Goal: Transaction & Acquisition: Purchase product/service

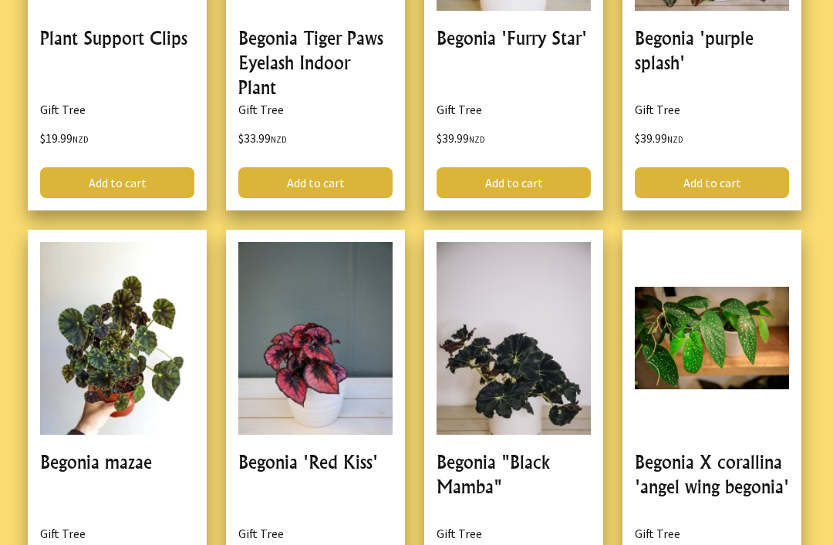
scroll to position [746, 0]
click at [487, 475] on link at bounding box center [513, 432] width 179 height 405
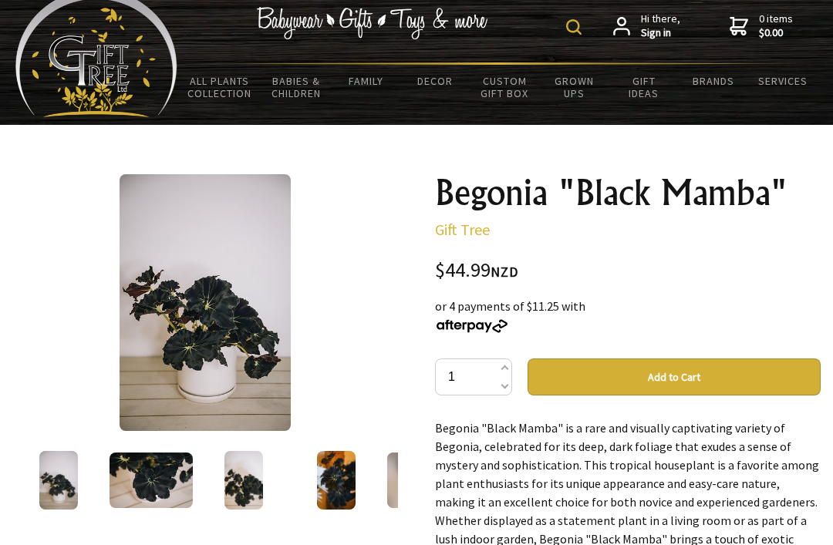
scroll to position [26, 0]
click at [235, 485] on img at bounding box center [243, 480] width 39 height 59
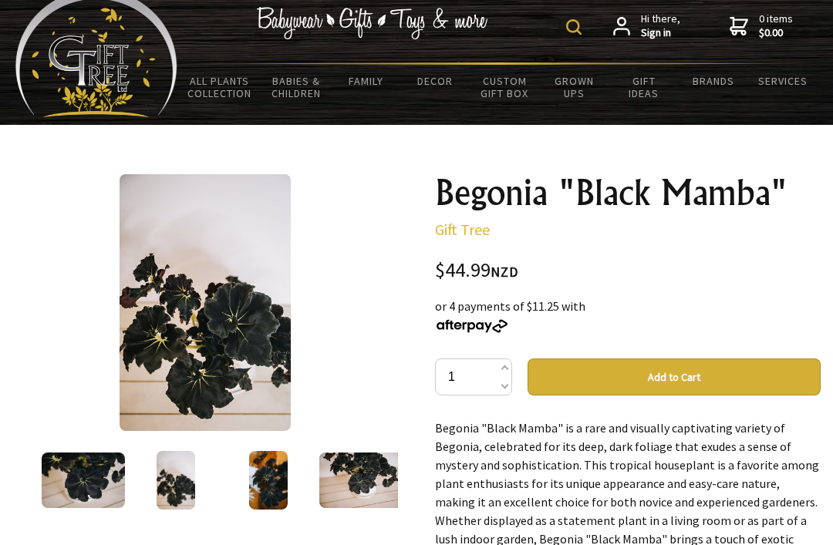
click at [269, 498] on img at bounding box center [268, 480] width 39 height 59
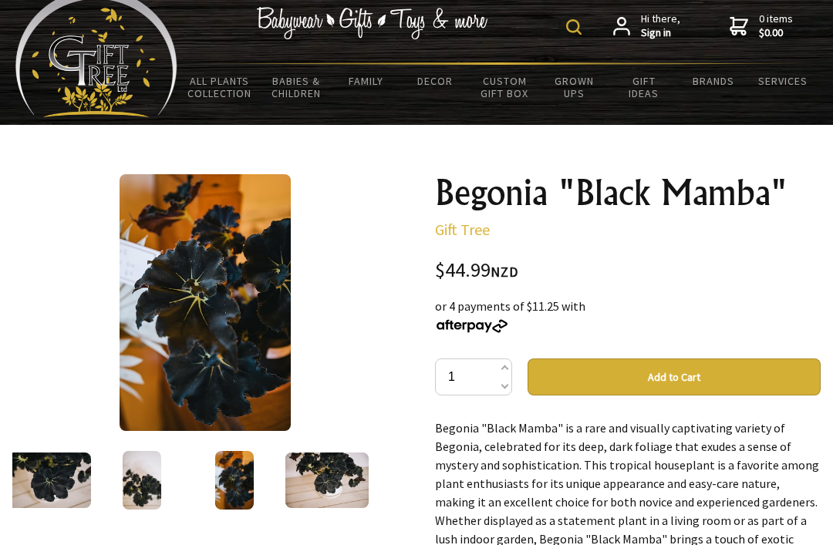
click at [333, 481] on img at bounding box center [326, 481] width 83 height 56
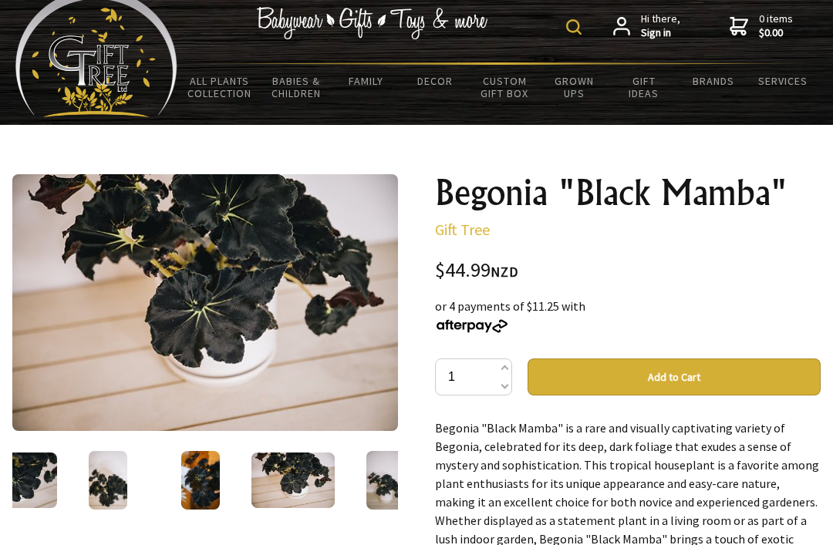
click at [298, 493] on img at bounding box center [292, 481] width 83 height 56
click at [285, 489] on img at bounding box center [292, 481] width 83 height 56
click at [384, 497] on img at bounding box center [385, 480] width 39 height 59
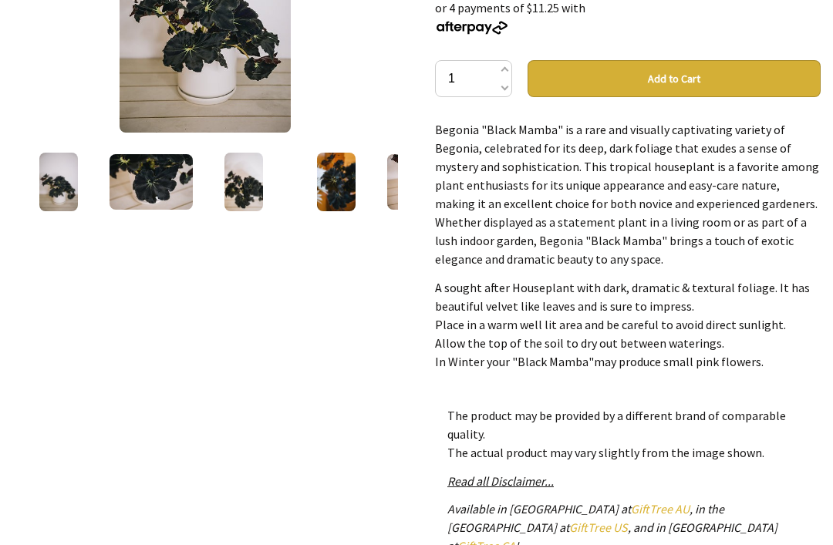
scroll to position [0, 0]
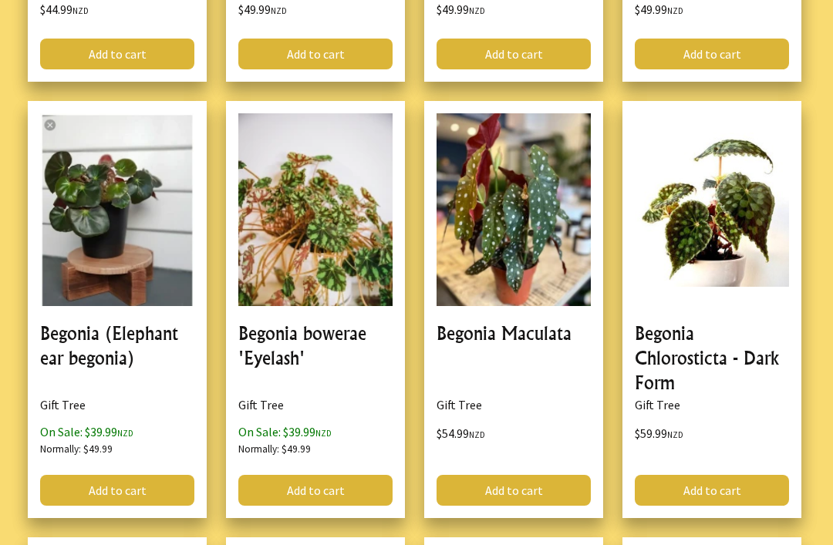
scroll to position [1712, 0]
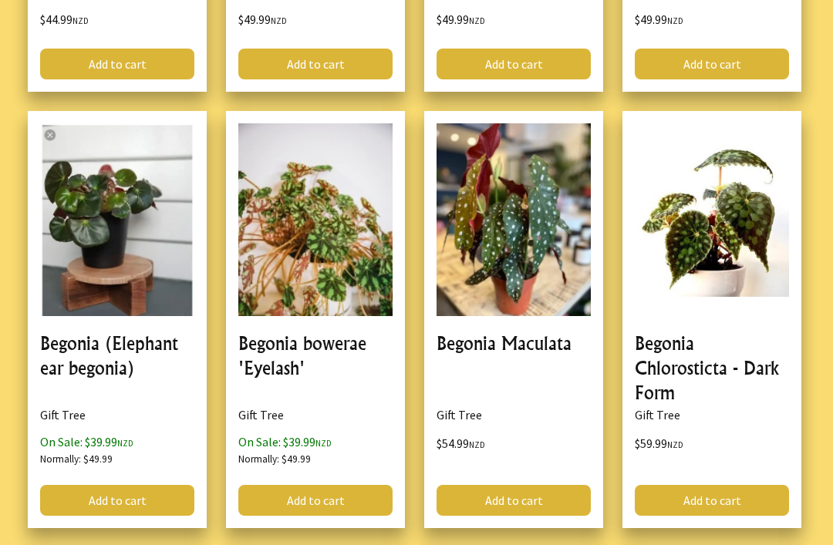
click at [748, 251] on link at bounding box center [711, 319] width 179 height 416
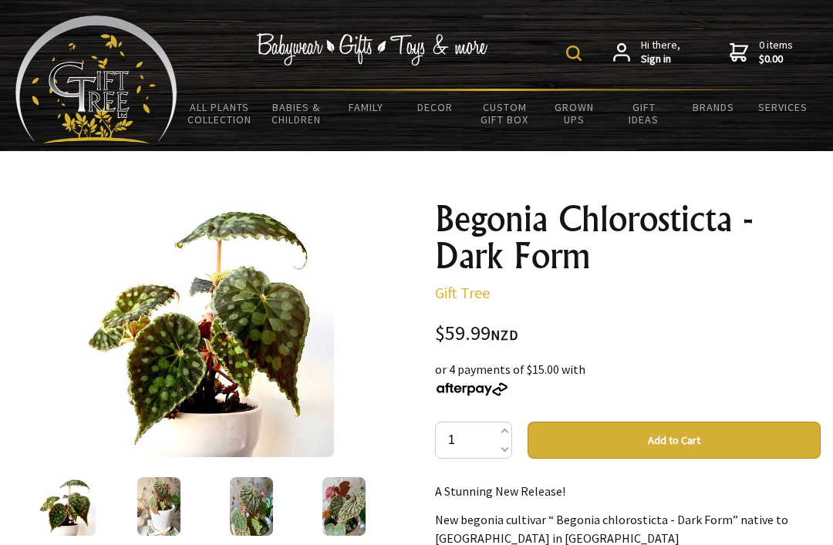
click at [172, 506] on img at bounding box center [159, 506] width 44 height 59
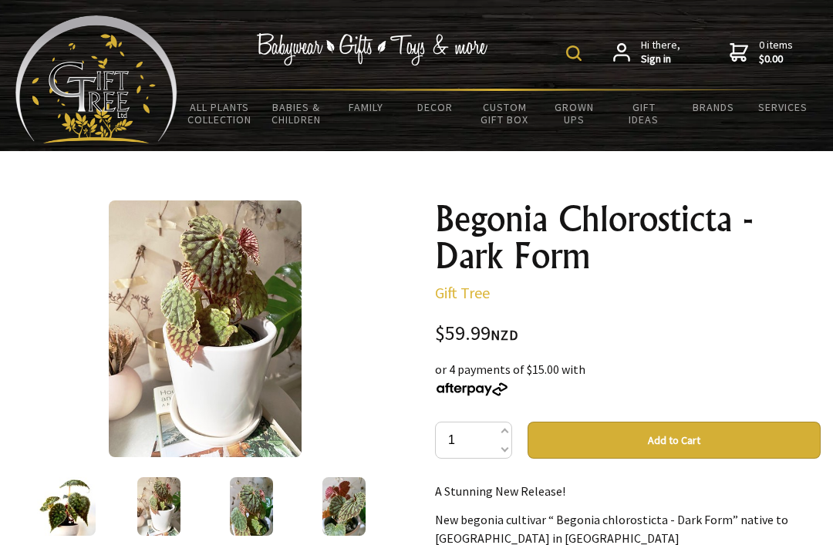
click at [247, 484] on img at bounding box center [252, 506] width 44 height 59
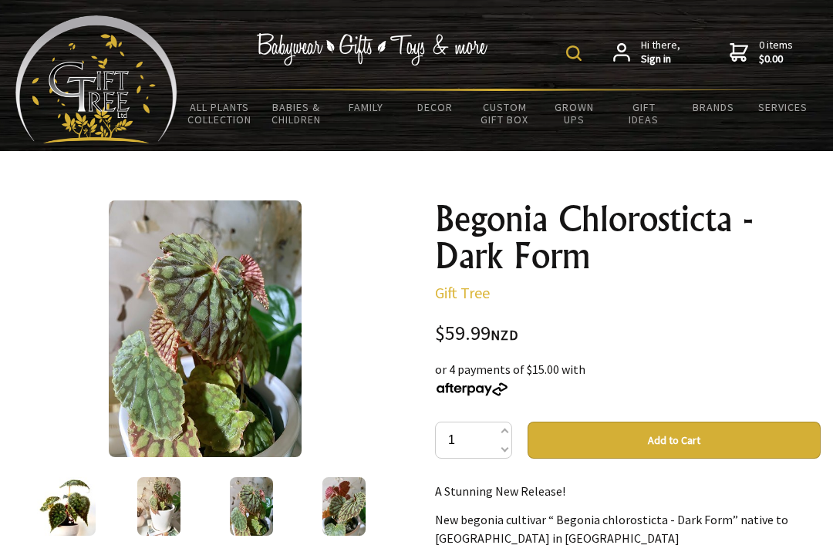
click at [342, 485] on img at bounding box center [344, 506] width 44 height 59
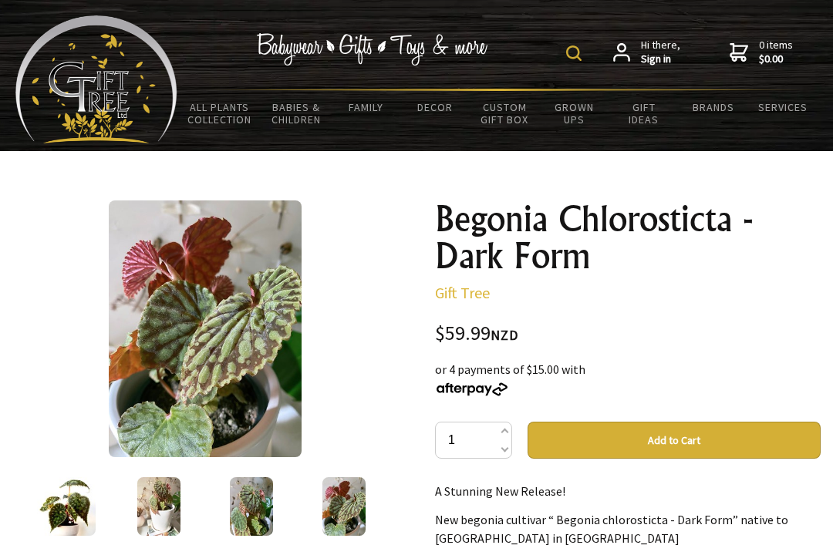
click at [38, 507] on img at bounding box center [66, 506] width 59 height 59
